Goal: Transaction & Acquisition: Book appointment/travel/reservation

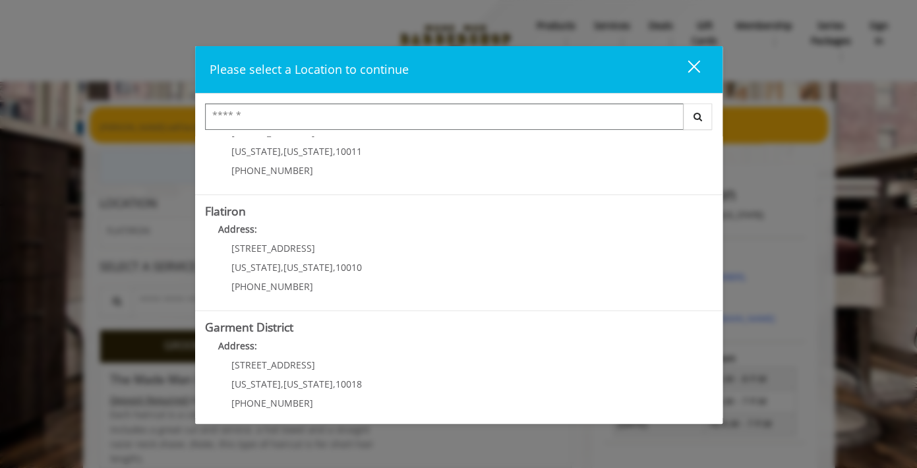
scroll to position [301, 0]
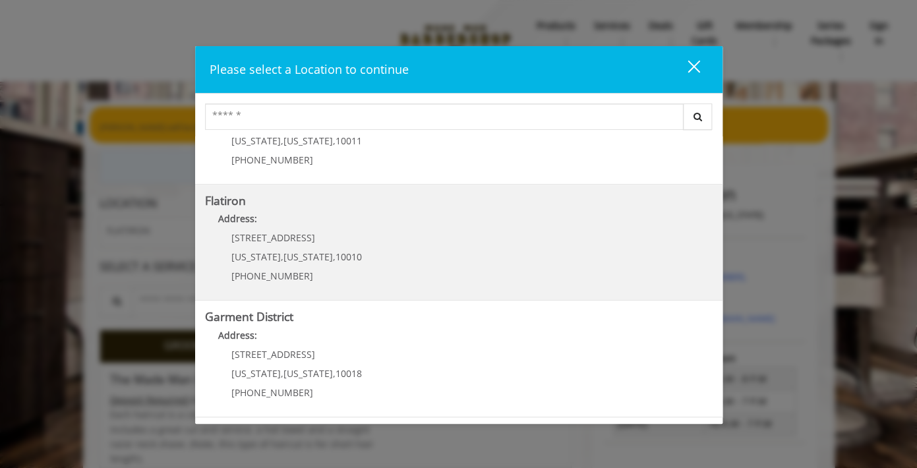
click at [322, 225] on "Address:" at bounding box center [459, 222] width 508 height 21
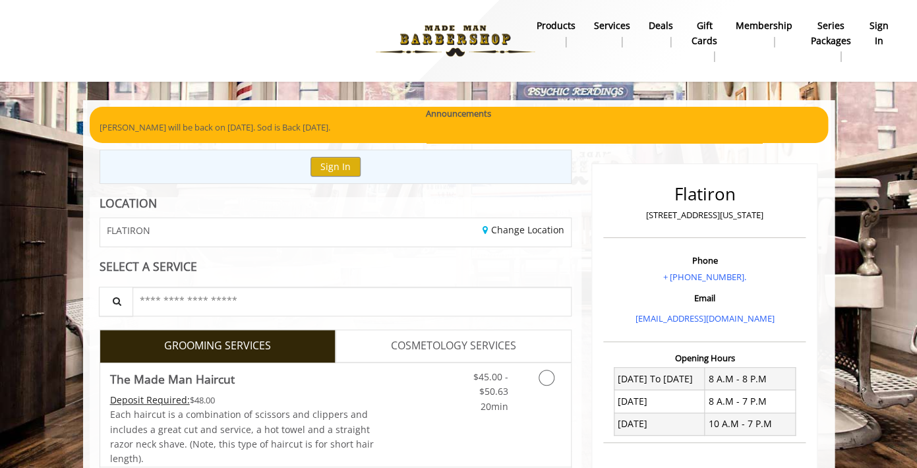
scroll to position [42, 0]
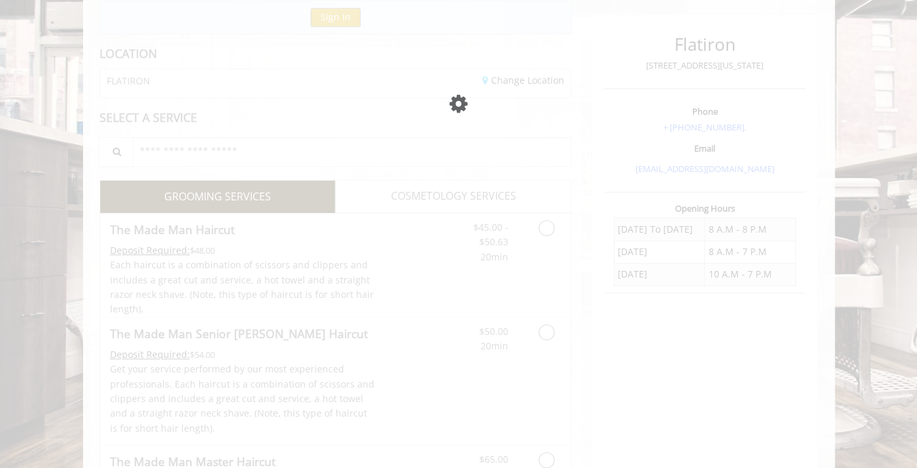
scroll to position [149, 0]
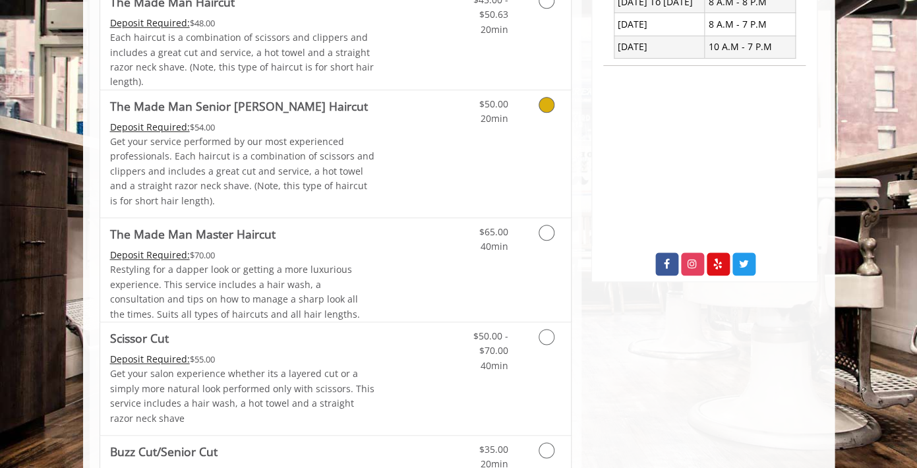
click at [467, 125] on link "$50.00 20min" at bounding box center [480, 108] width 55 height 36
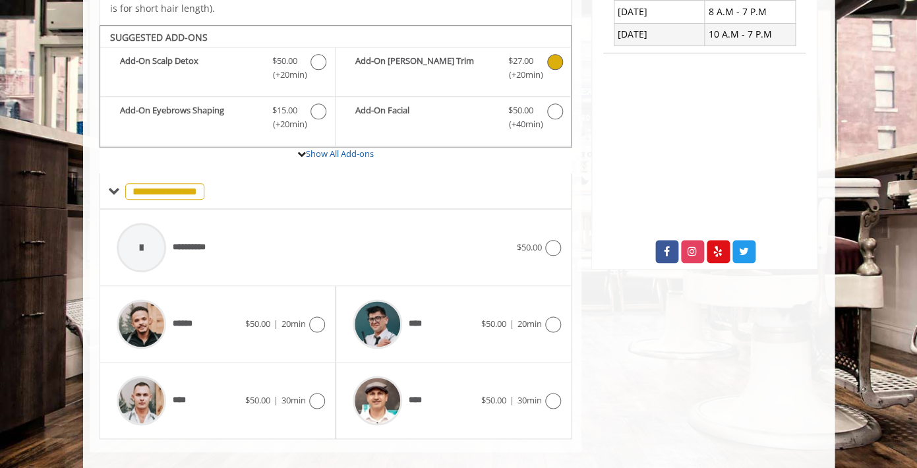
scroll to position [407, 0]
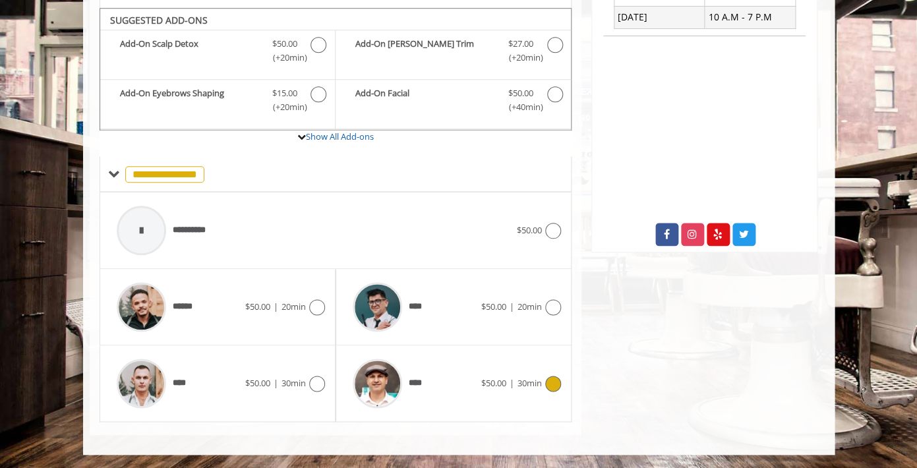
click at [481, 367] on div "****" at bounding box center [413, 383] width 135 height 63
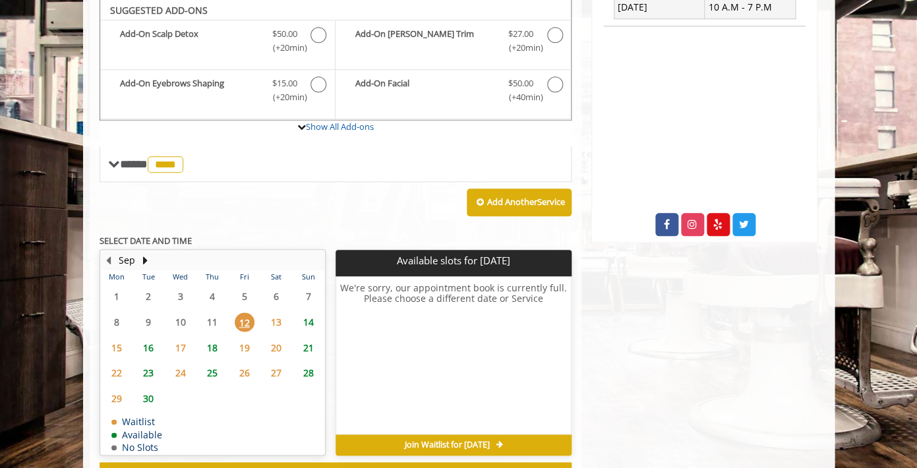
scroll to position [415, 0]
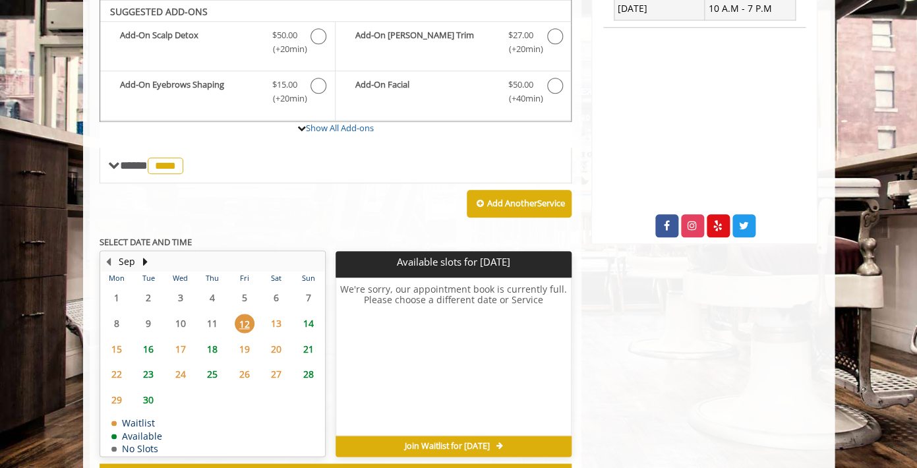
click at [274, 326] on span "13" at bounding box center [276, 323] width 20 height 19
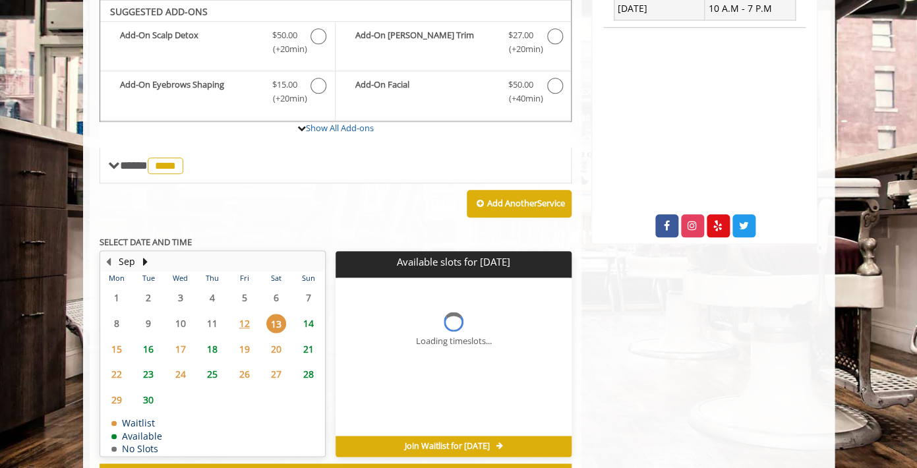
scroll to position [469, 0]
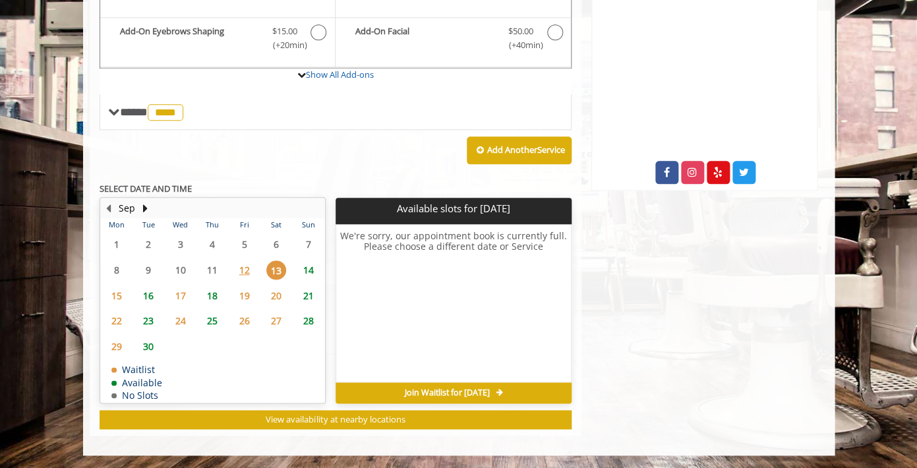
click at [304, 273] on span "14" at bounding box center [309, 269] width 20 height 19
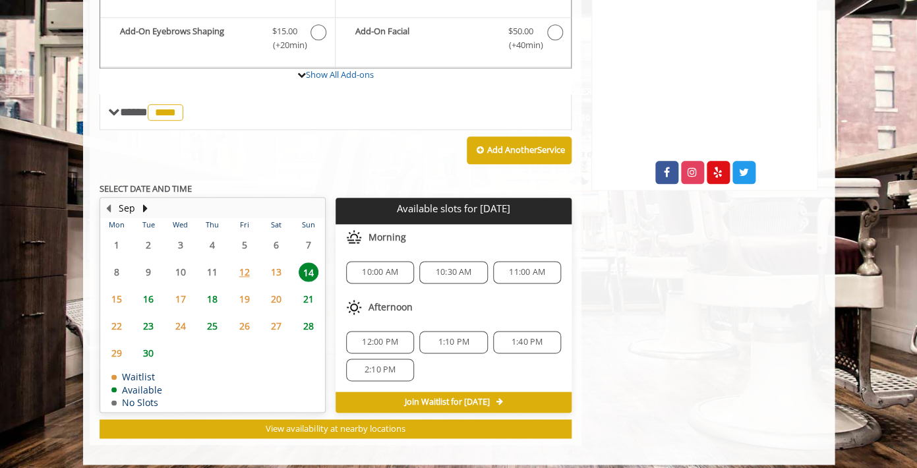
scroll to position [478, 0]
